Goal: Task Accomplishment & Management: Manage account settings

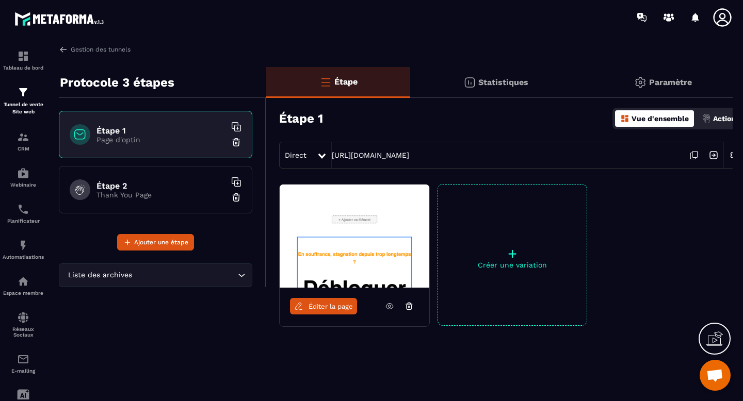
scroll to position [6273, 0]
click at [66, 48] on img at bounding box center [63, 49] width 9 height 9
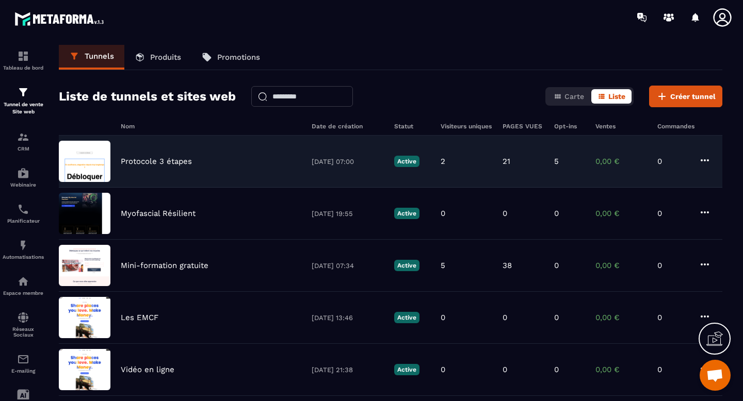
click at [706, 160] on icon at bounding box center [704, 160] width 12 height 12
click at [712, 182] on icon "button" at bounding box center [713, 181] width 9 height 9
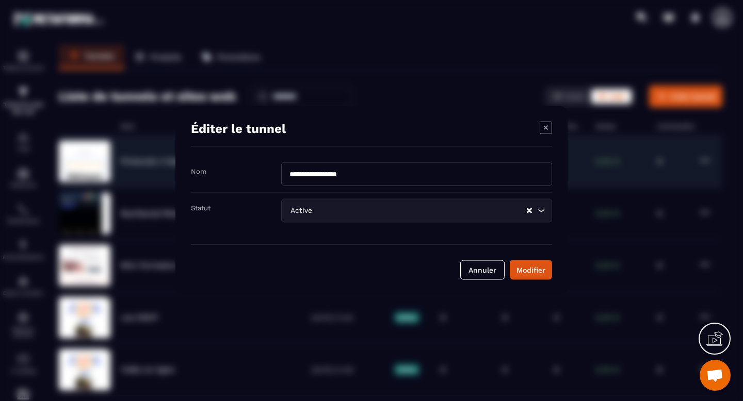
drag, startPoint x: 363, startPoint y: 172, endPoint x: 295, endPoint y: 172, distance: 67.6
click at [296, 172] on input "**********" at bounding box center [416, 174] width 271 height 24
click at [288, 172] on input "**********" at bounding box center [416, 174] width 271 height 24
type input "**********"
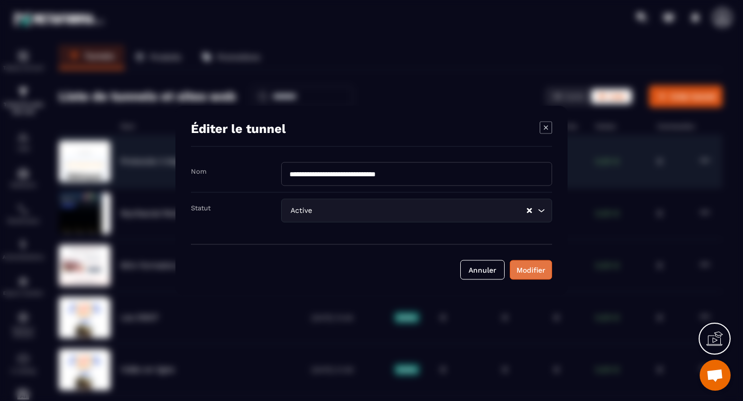
click at [523, 269] on div "Modifier" at bounding box center [530, 270] width 29 height 10
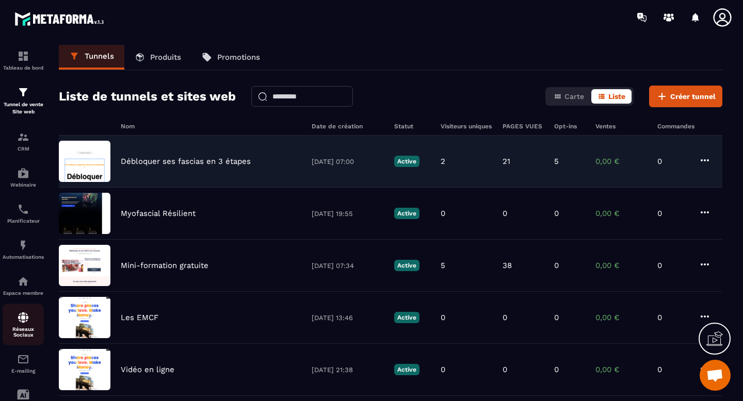
click at [27, 332] on p "Réseaux Sociaux" at bounding box center [23, 331] width 41 height 11
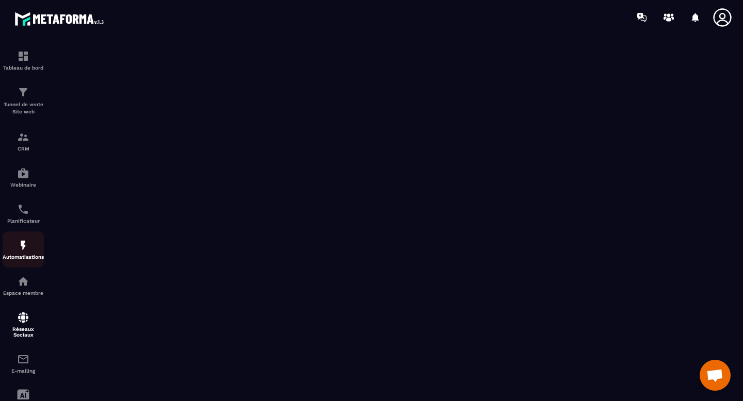
scroll to position [75, 0]
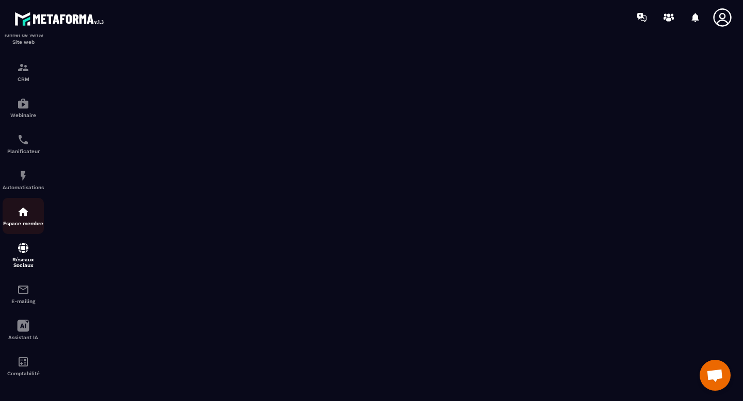
click at [18, 221] on p "Espace membre" at bounding box center [23, 224] width 41 height 6
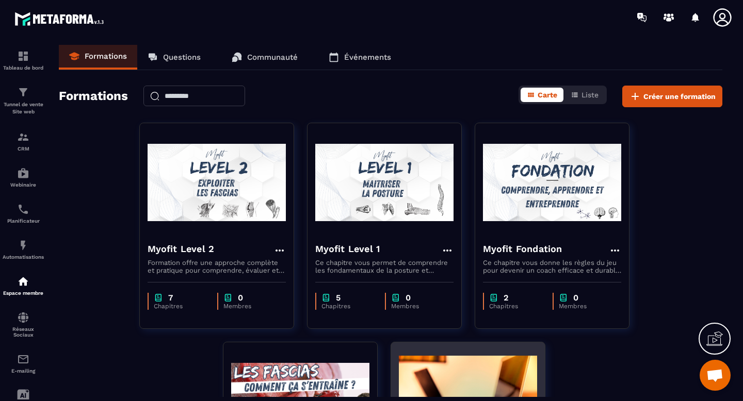
scroll to position [1, 0]
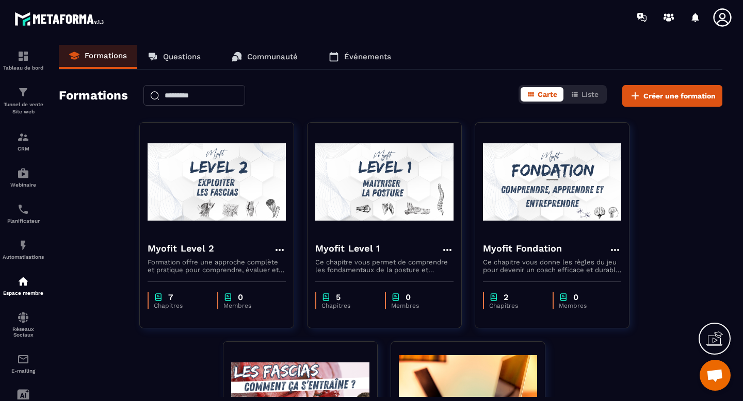
click at [712, 378] on span "Ouvrir le chat" at bounding box center [714, 376] width 17 height 14
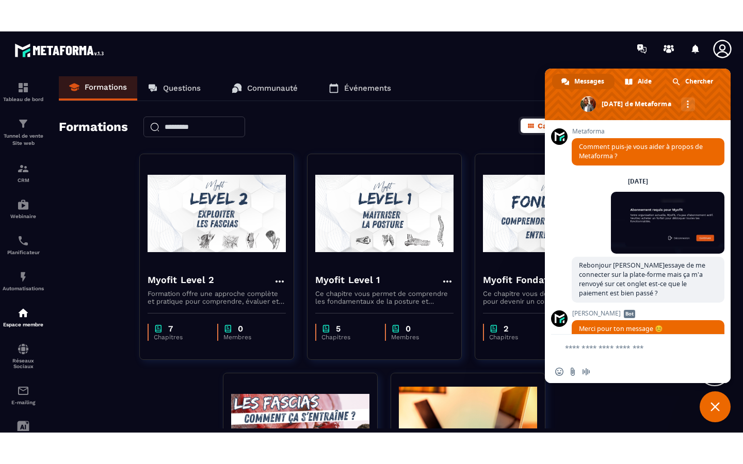
scroll to position [6273, 0]
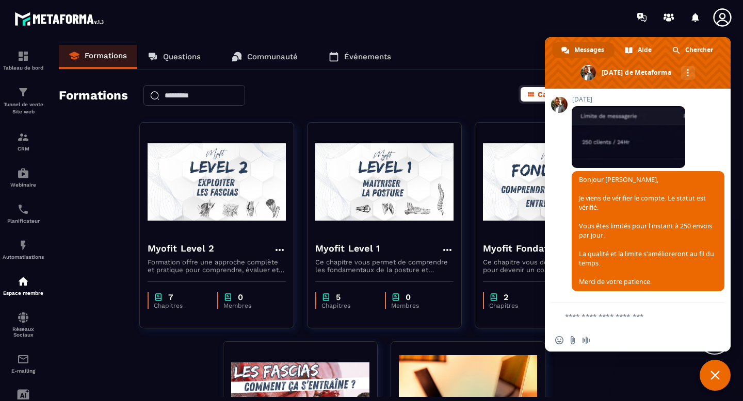
click at [719, 378] on span "Fermer le chat" at bounding box center [714, 375] width 31 height 31
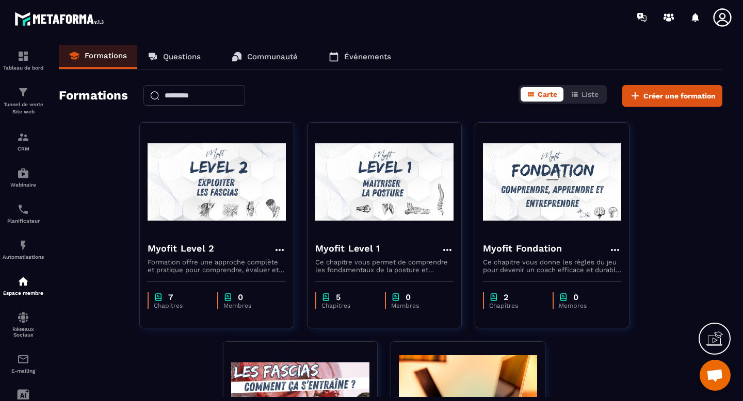
click at [719, 339] on icon at bounding box center [714, 339] width 17 height 17
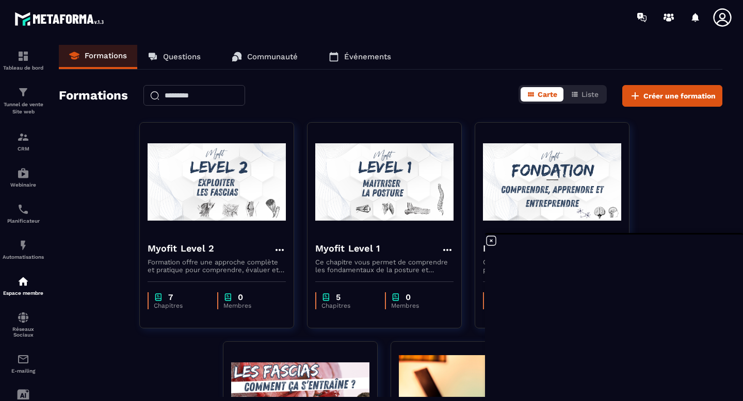
click at [493, 242] on icon at bounding box center [491, 241] width 12 height 12
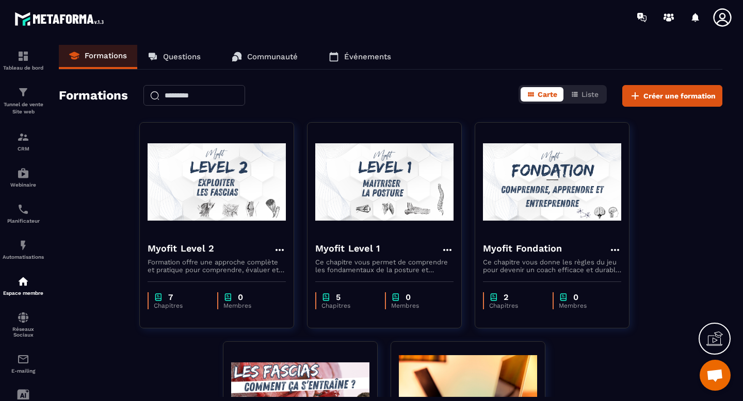
click at [254, 60] on p "Communauté" at bounding box center [272, 56] width 51 height 9
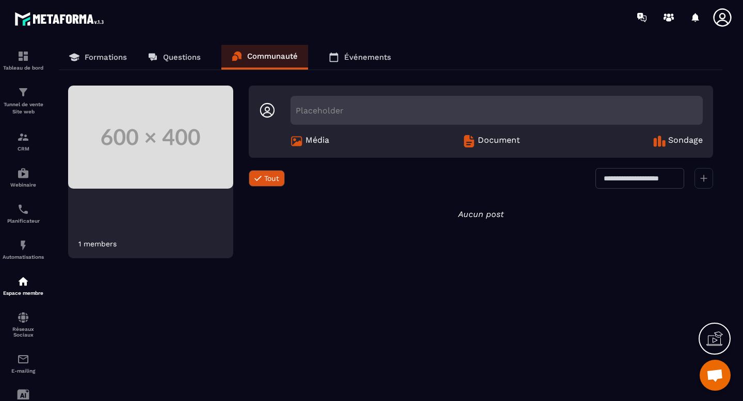
click at [174, 57] on p "Questions" at bounding box center [182, 57] width 38 height 9
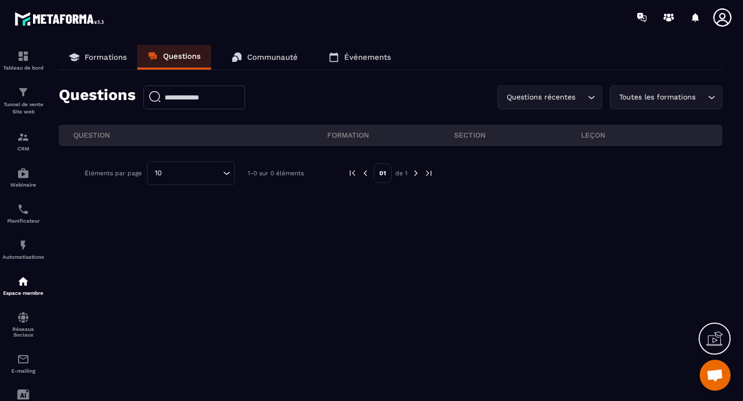
click at [272, 58] on p "Communauté" at bounding box center [272, 57] width 51 height 9
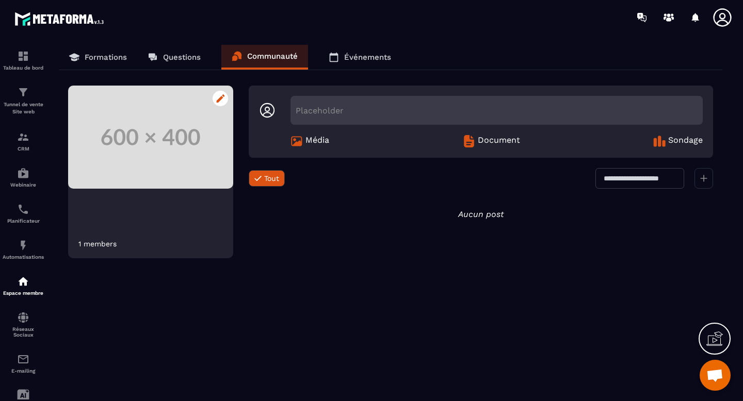
click at [218, 107] on img at bounding box center [150, 137] width 165 height 103
click at [218, 103] on div at bounding box center [219, 98] width 15 height 15
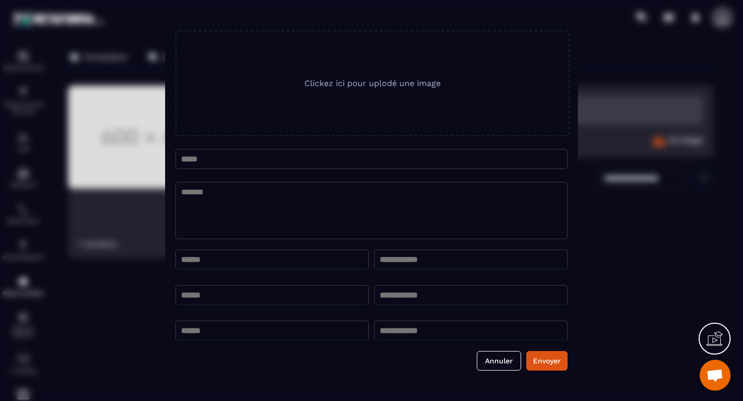
click at [372, 88] on div "Clickez ici pour uplodé une image" at bounding box center [372, 83] width 394 height 106
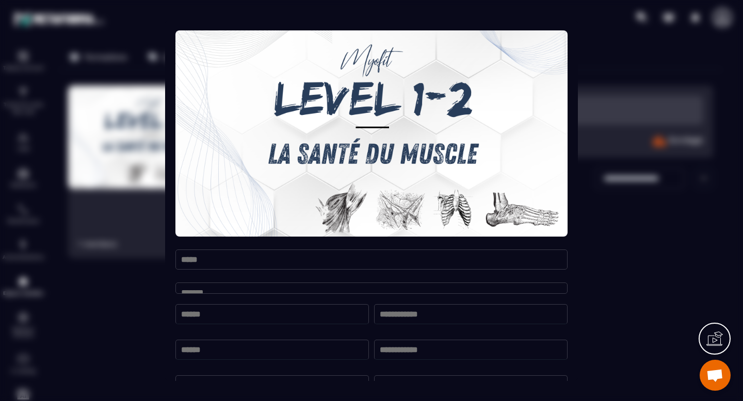
scroll to position [48, 0]
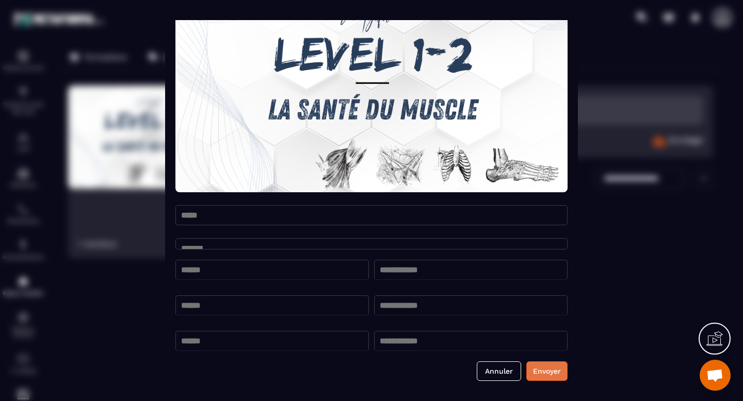
click at [546, 372] on button "Envoyer" at bounding box center [546, 372] width 41 height 20
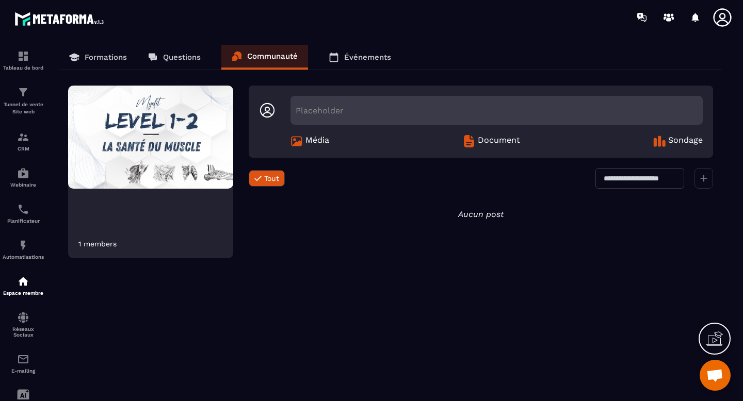
click at [102, 60] on p "Formations" at bounding box center [106, 57] width 42 height 9
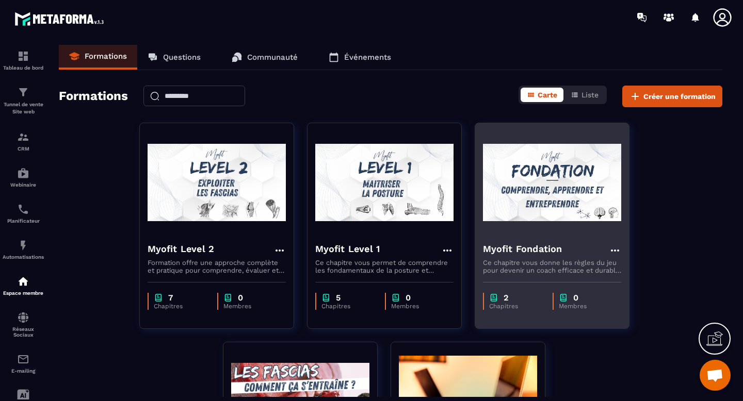
click at [617, 251] on icon at bounding box center [615, 250] width 12 height 12
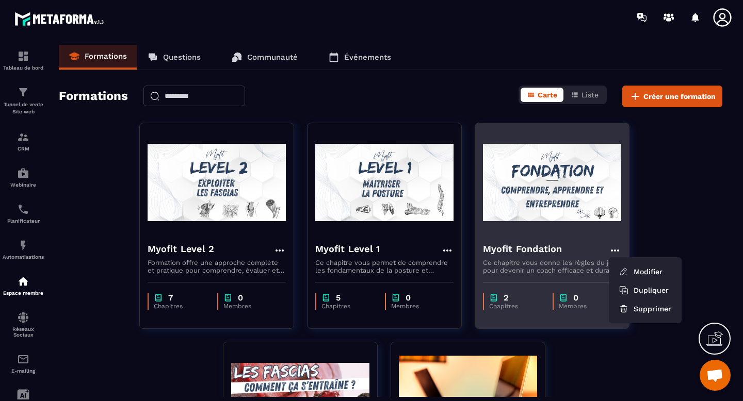
click at [547, 246] on h4 "Myofit Fondation" at bounding box center [522, 249] width 79 height 14
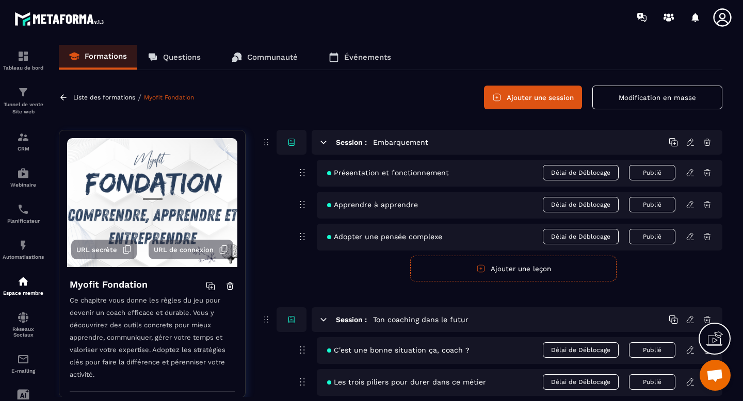
click at [106, 252] on span "URL secrète" at bounding box center [96, 250] width 41 height 8
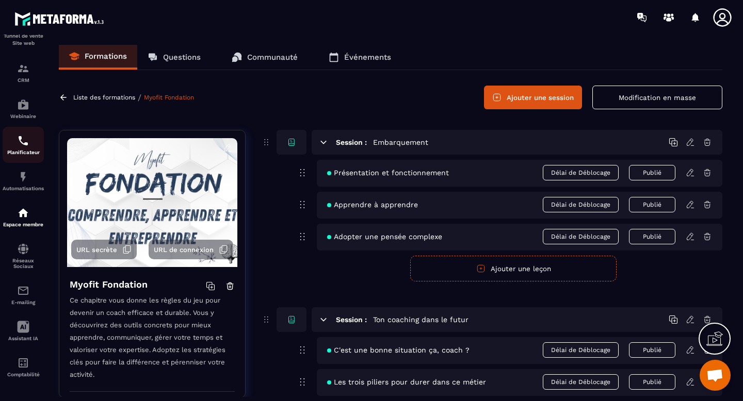
scroll to position [70, 0]
click at [22, 295] on img at bounding box center [23, 290] width 12 height 12
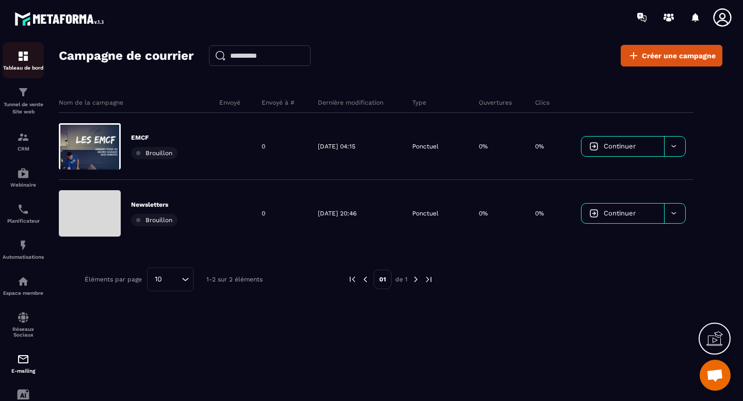
click at [18, 67] on p "Tableau de bord" at bounding box center [23, 68] width 41 height 6
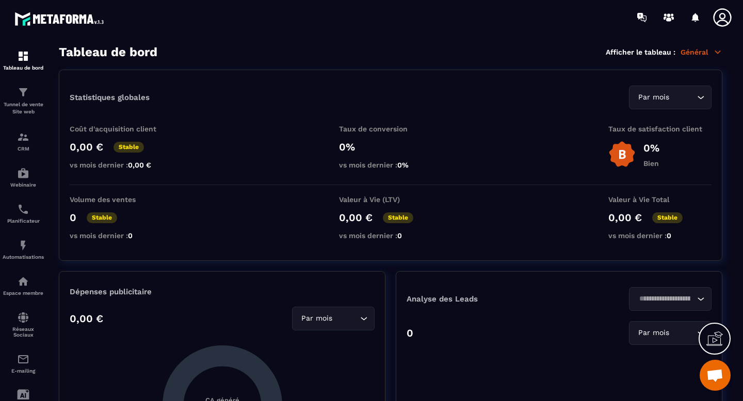
click at [726, 21] on icon at bounding box center [722, 17] width 21 height 21
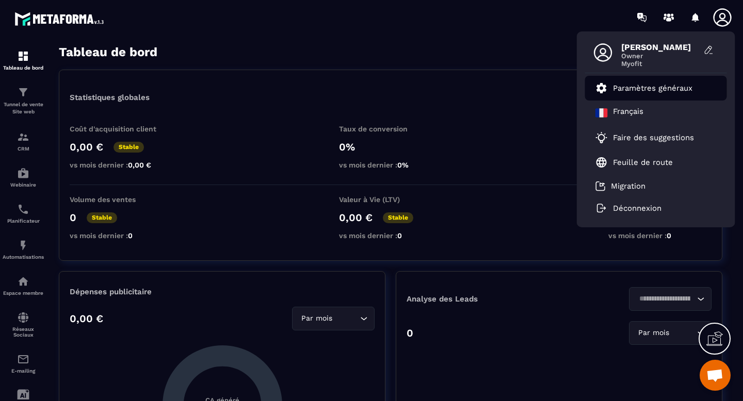
click at [661, 86] on p "Paramètres généraux" at bounding box center [652, 88] width 79 height 9
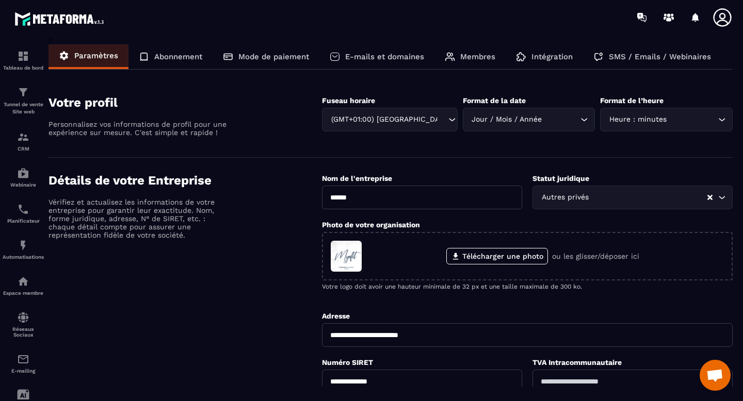
click at [397, 61] on p "E-mails et domaines" at bounding box center [384, 56] width 79 height 9
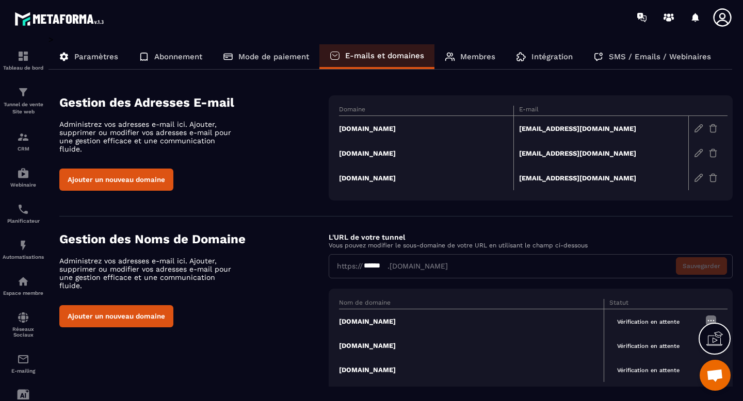
click at [133, 176] on button "Ajouter un nouveau domaine" at bounding box center [116, 180] width 114 height 22
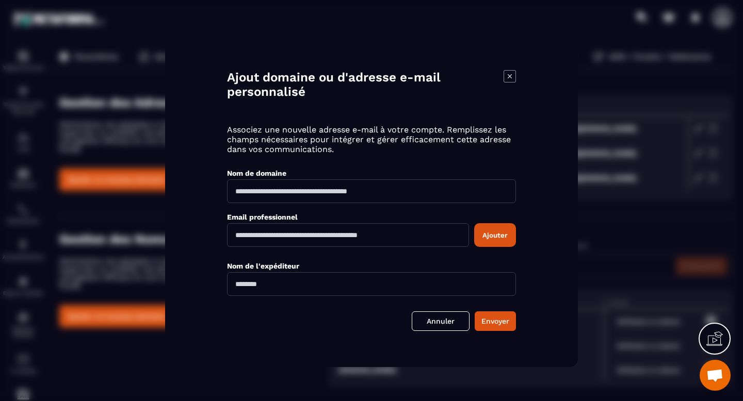
click at [342, 192] on input "Modal window" at bounding box center [371, 191] width 289 height 24
type input "*********"
click at [307, 289] on input "Modal window" at bounding box center [371, 284] width 289 height 24
type input "******"
click at [274, 234] on input "Modal window" at bounding box center [348, 235] width 242 height 24
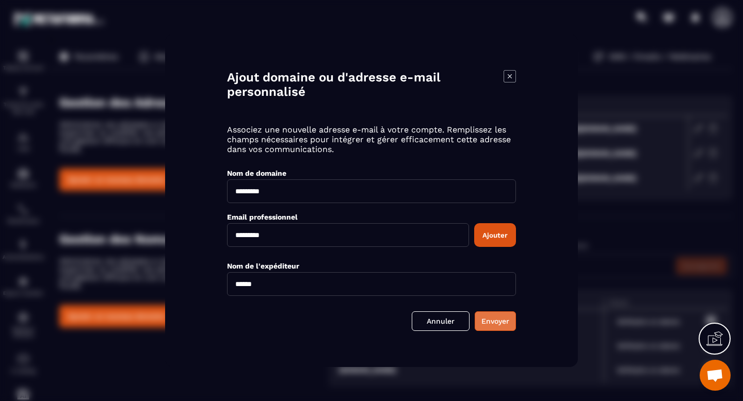
type input "*********"
click at [506, 322] on button "Envoyer" at bounding box center [494, 322] width 41 height 20
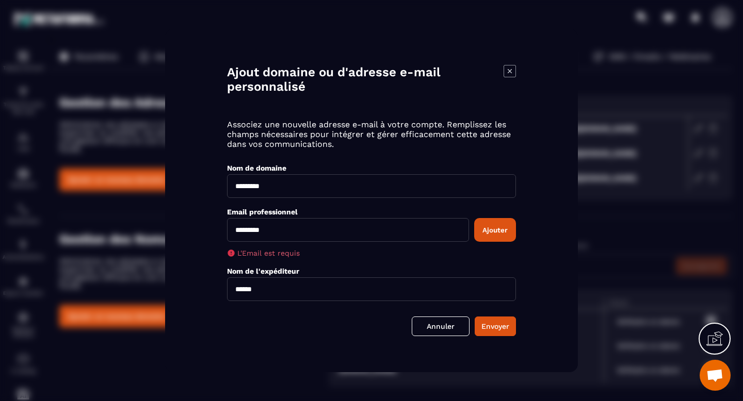
click at [511, 71] on icon "Modal window" at bounding box center [509, 71] width 12 height 12
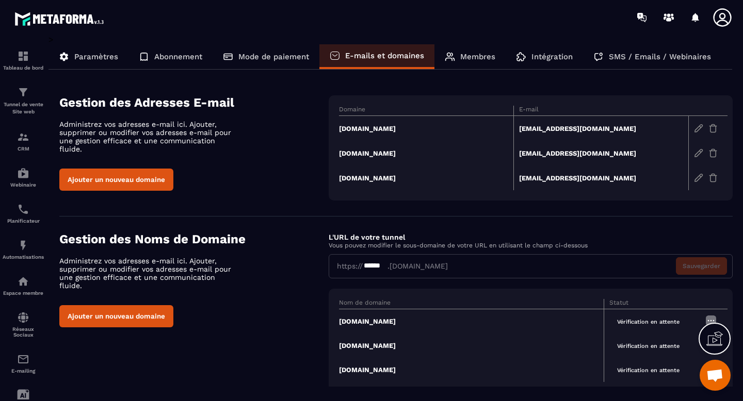
click at [697, 130] on img at bounding box center [698, 128] width 9 height 9
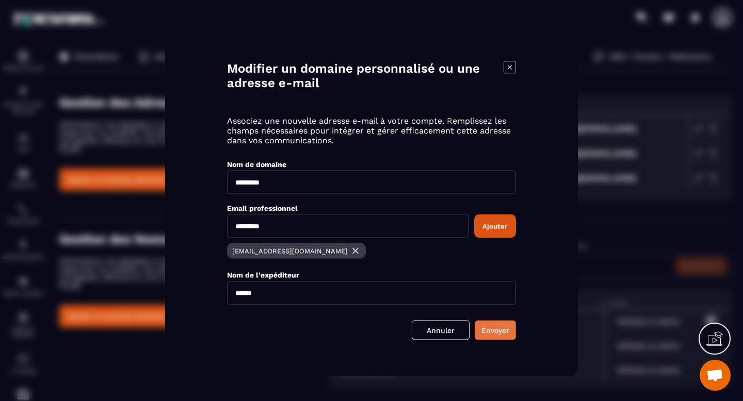
click at [502, 332] on button "Envoyer" at bounding box center [494, 331] width 41 height 20
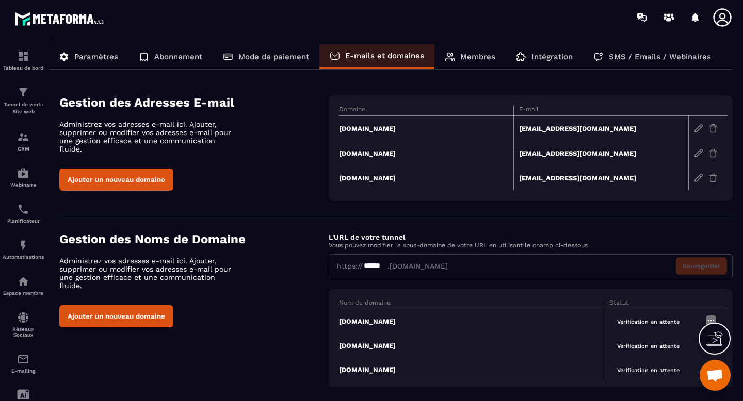
scroll to position [21, 0]
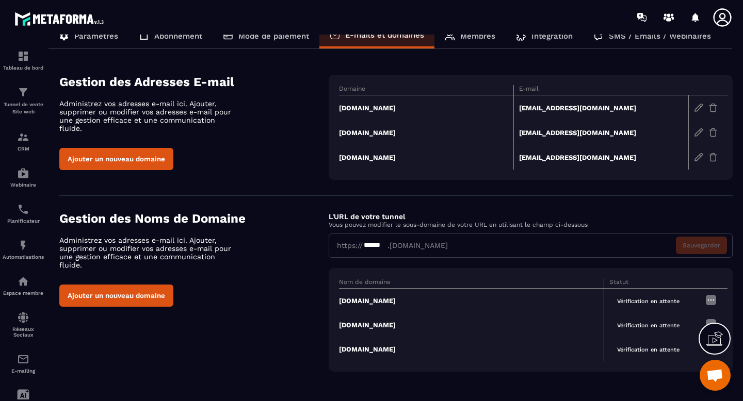
click at [711, 301] on img at bounding box center [711, 300] width 12 height 12
